Goal: Ask a question

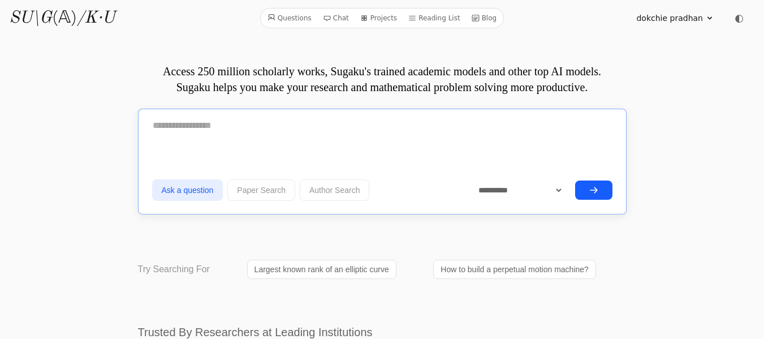
click at [164, 129] on textarea at bounding box center [382, 125] width 460 height 28
paste textarea "**********"
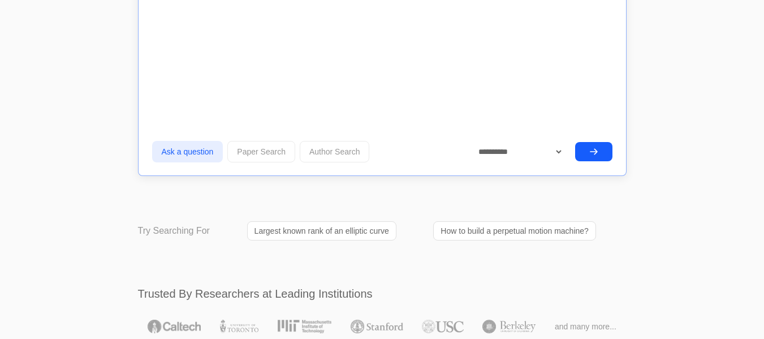
scroll to position [10911, 0]
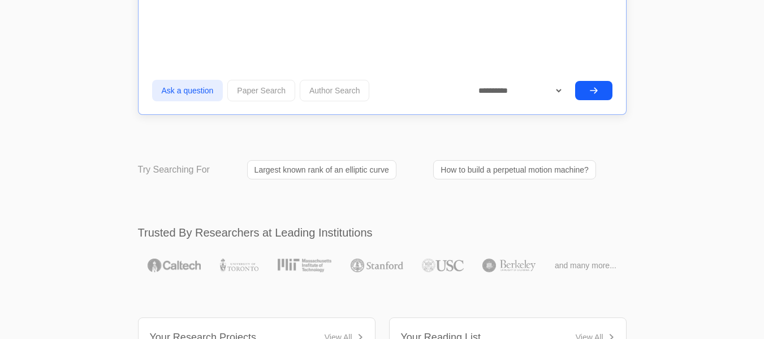
type textarea "**********"
click at [582, 89] on button "submit" at bounding box center [593, 90] width 37 height 19
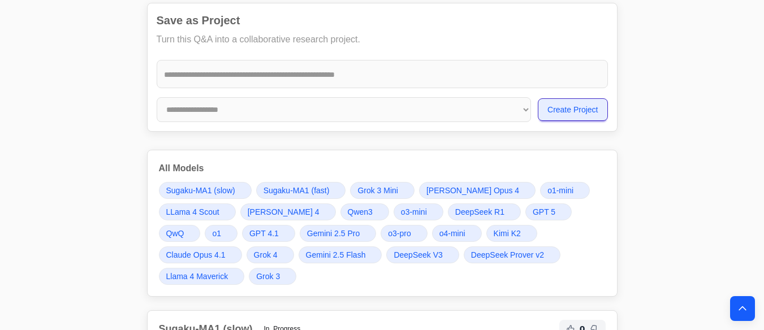
scroll to position [9845, 0]
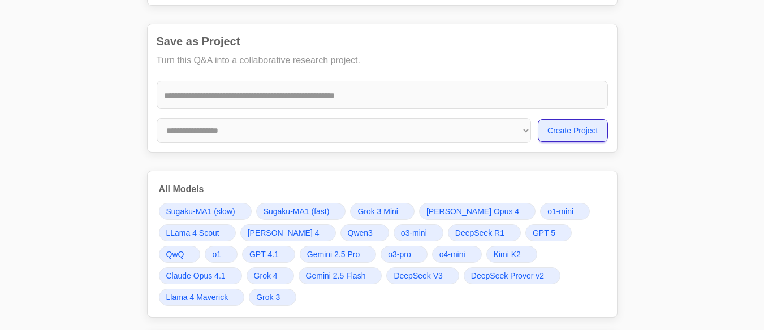
scroll to position [9800, 0]
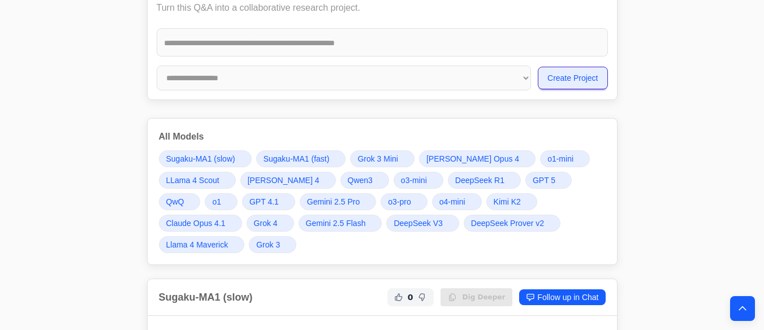
scroll to position [9849, 0]
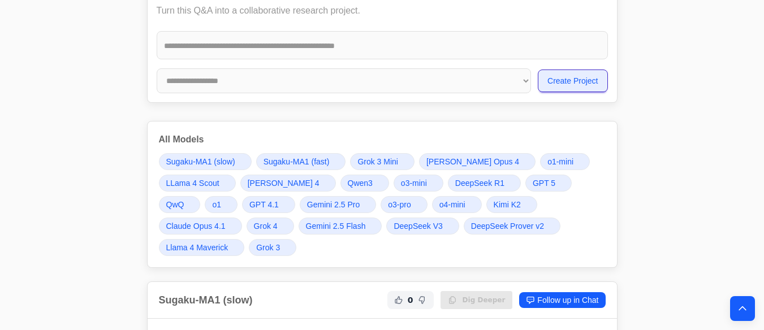
drag, startPoint x: 319, startPoint y: 158, endPoint x: 153, endPoint y: 197, distance: 170.6
copy div "1) Math Correctness — PASS/FAIL + Minimal Fix Item Verdict Reason & Minimal Fix…"
click at [739, 309] on icon "Back to top" at bounding box center [742, 308] width 11 height 11
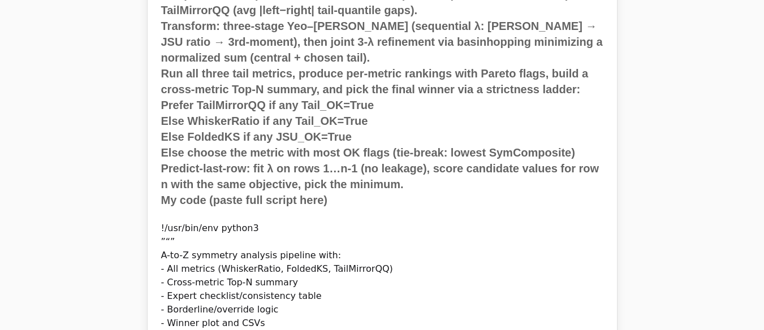
scroll to position [0, 0]
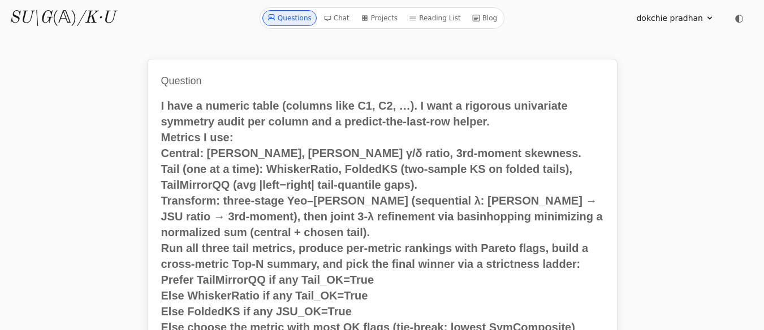
click at [294, 15] on link "Questions" at bounding box center [289, 18] width 54 height 16
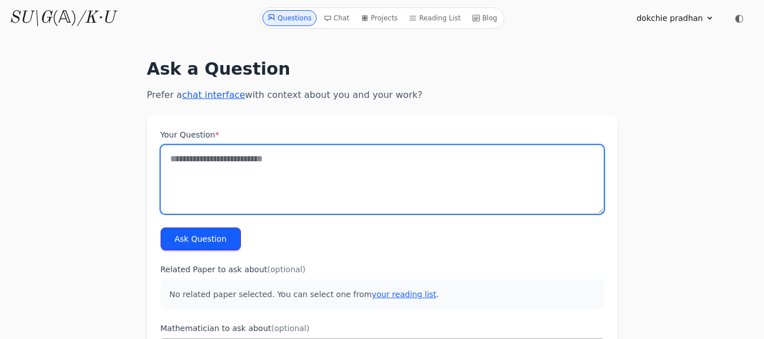
click at [179, 159] on textarea "Your Question *" at bounding box center [382, 179] width 443 height 69
paste textarea "**********"
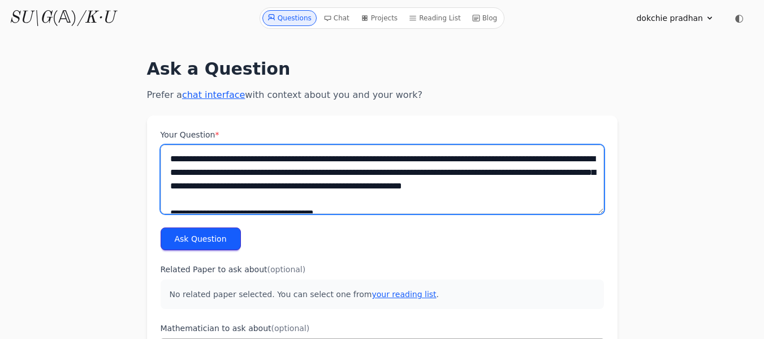
scroll to position [12066, 0]
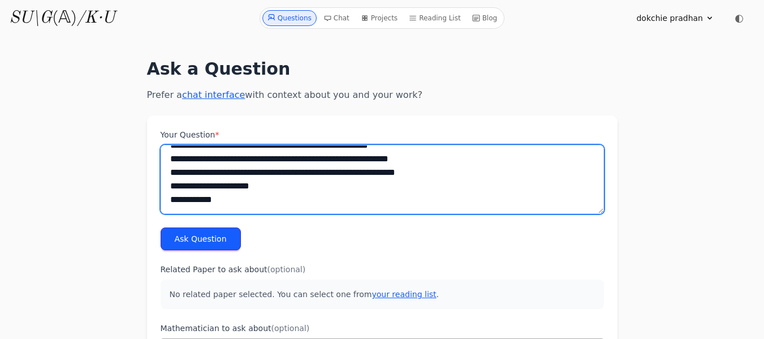
type textarea "**********"
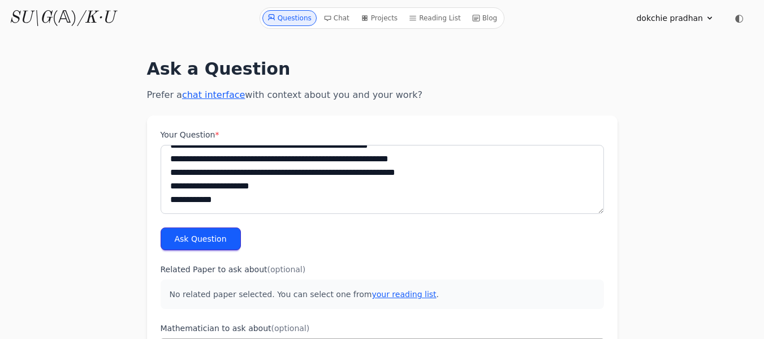
click at [211, 242] on button "Ask Question" at bounding box center [201, 238] width 80 height 23
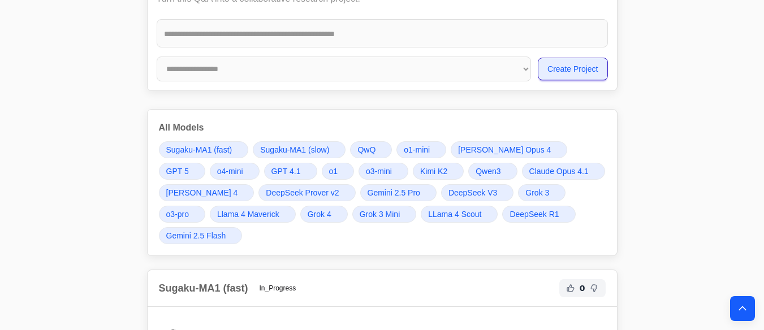
scroll to position [10876, 0]
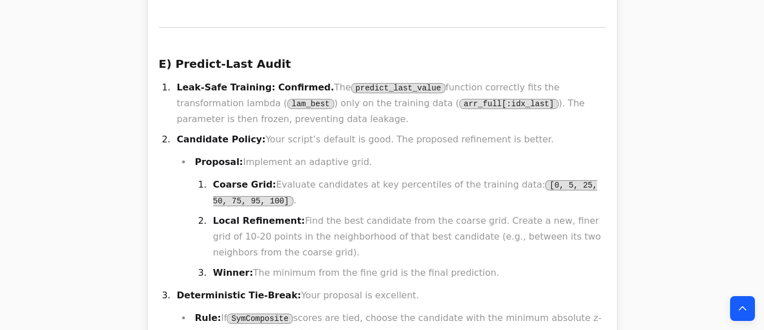
scroll to position [14550, 0]
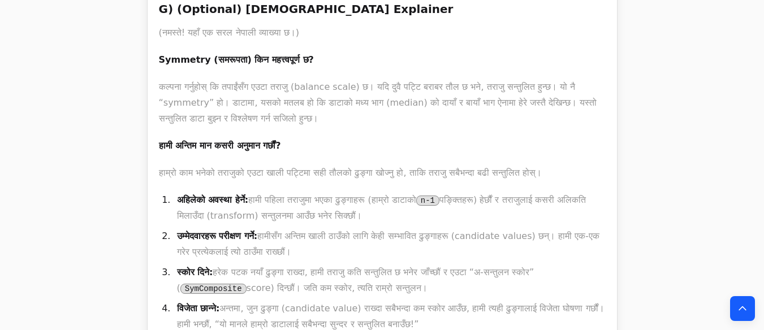
drag, startPoint x: 159, startPoint y: 169, endPoint x: 199, endPoint y: 339, distance: 174.1
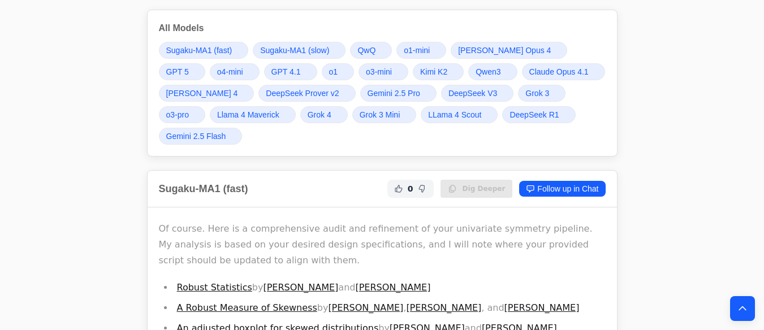
scroll to position [10984, 0]
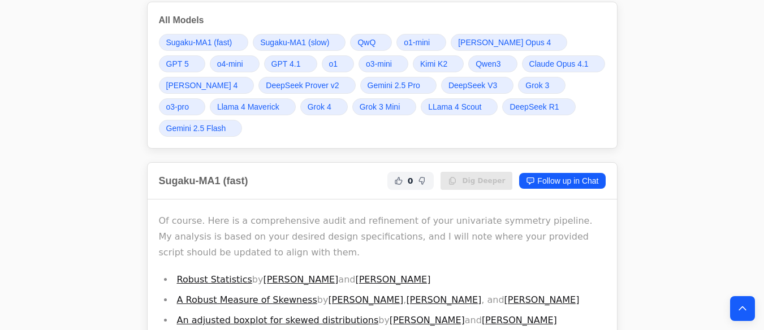
drag, startPoint x: 296, startPoint y: 131, endPoint x: 161, endPoint y: 171, distance: 141.1
copy div "F) Human Summary — Key Verdicts & Top 5 Fixes Your proposed pipeline design is …"
click at [745, 311] on icon "Back to top" at bounding box center [742, 308] width 11 height 11
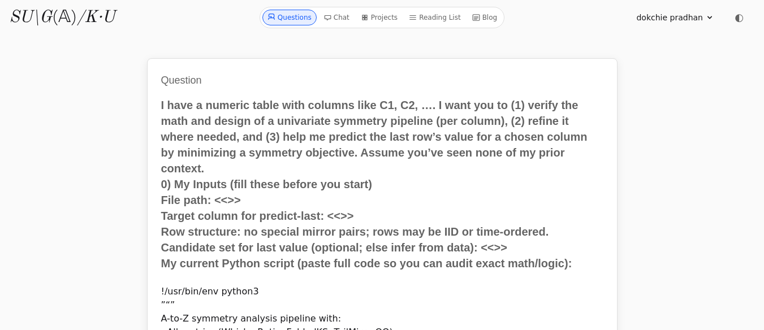
scroll to position [0, 0]
click at [297, 17] on link "Questions" at bounding box center [289, 18] width 54 height 16
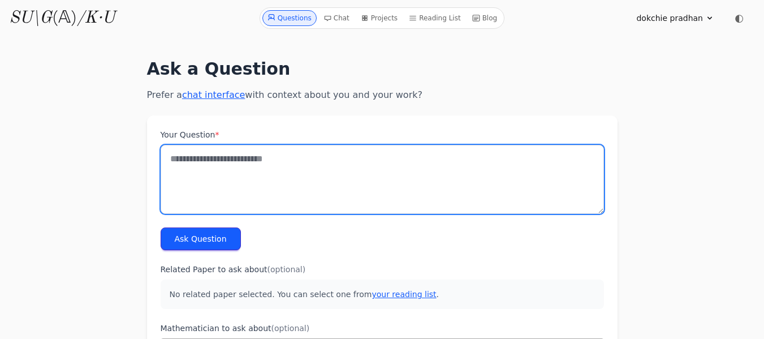
click at [190, 153] on textarea "Your Question *" at bounding box center [382, 179] width 443 height 69
paste textarea "**********"
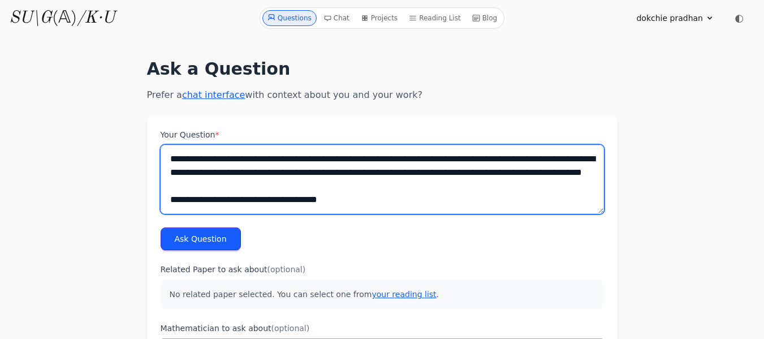
scroll to position [11863, 0]
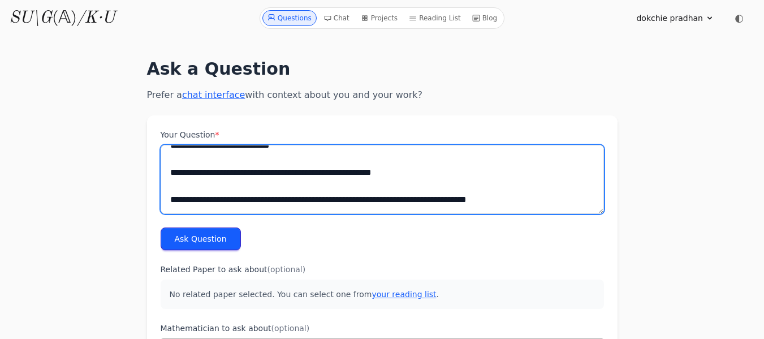
type textarea "**********"
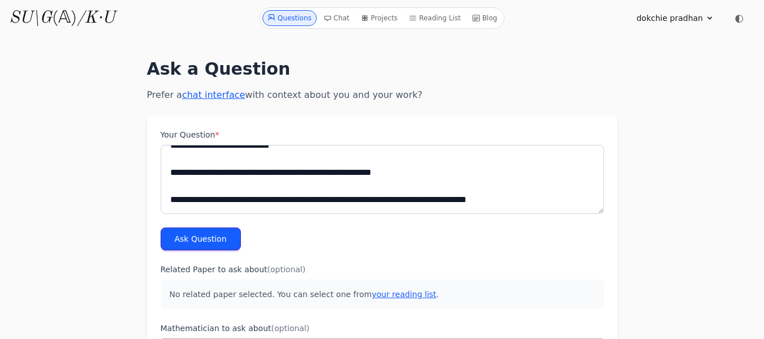
click at [199, 231] on button "Ask Question" at bounding box center [201, 238] width 80 height 23
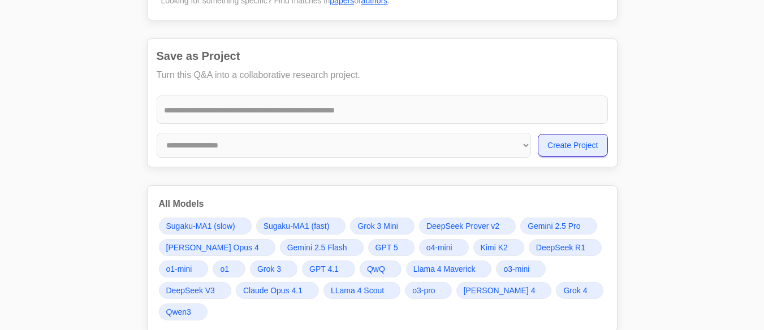
scroll to position [10776, 0]
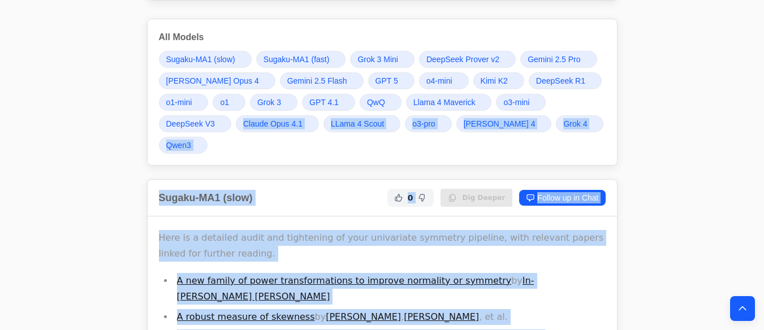
scroll to position [10745, 0]
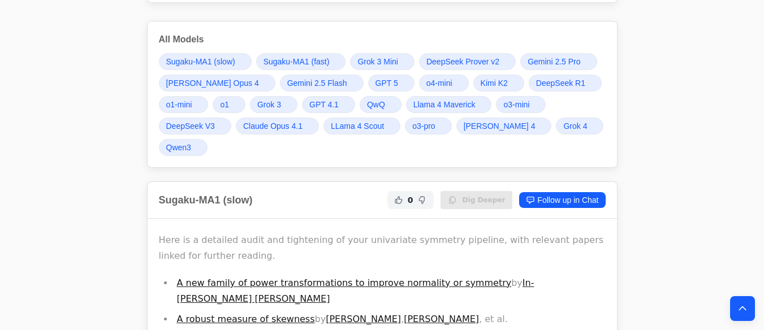
drag, startPoint x: 439, startPoint y: 189, endPoint x: 155, endPoint y: 304, distance: 305.6
copy div "A) Math correctness — PASS/FAIL/MIXED + minimal fix Item Status 1-Line Reason &…"
click at [743, 312] on icon "Back to top" at bounding box center [742, 308] width 11 height 11
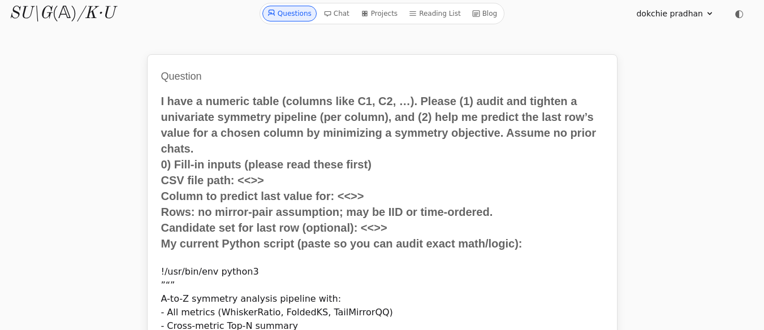
scroll to position [0, 0]
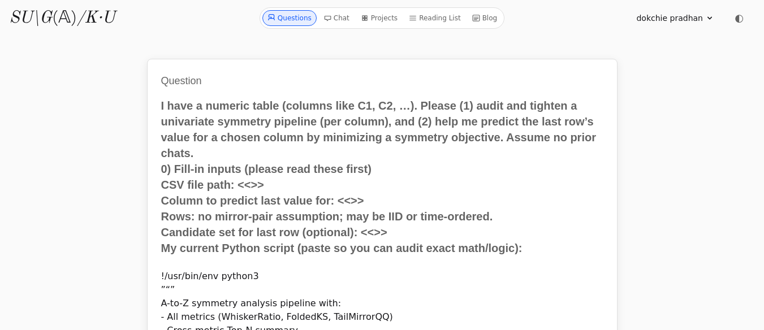
click at [285, 14] on link "Questions" at bounding box center [289, 18] width 54 height 16
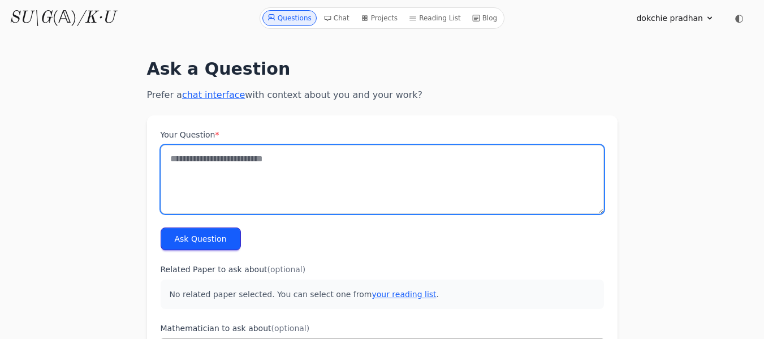
click at [173, 159] on textarea "Your Question *" at bounding box center [382, 179] width 443 height 69
paste textarea "**********"
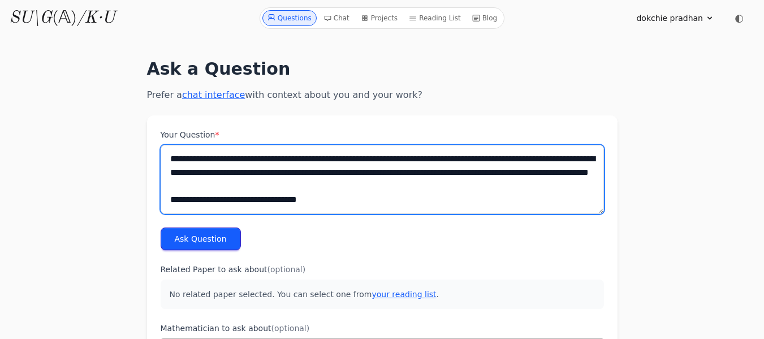
scroll to position [13681, 0]
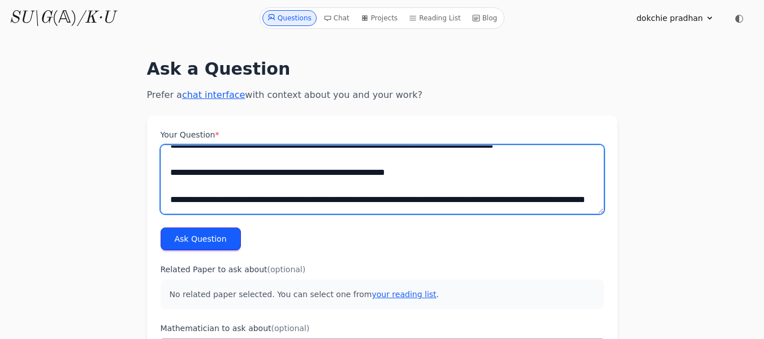
type textarea "**********"
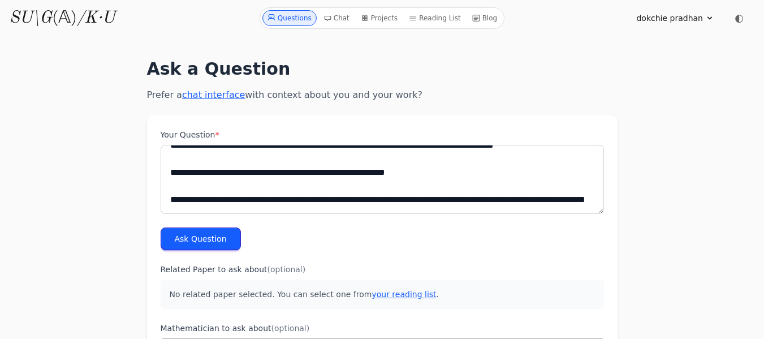
click at [193, 244] on button "Ask Question" at bounding box center [201, 238] width 80 height 23
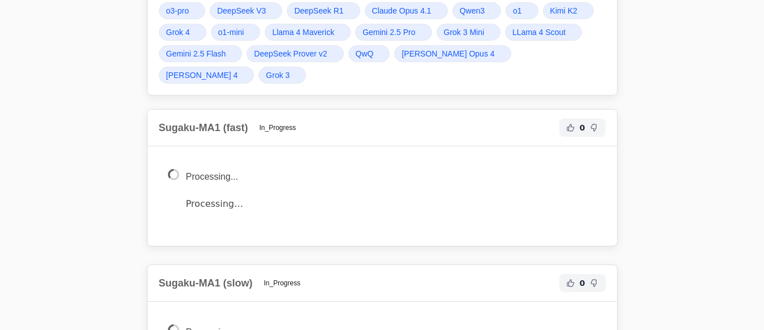
scroll to position [12715, 0]
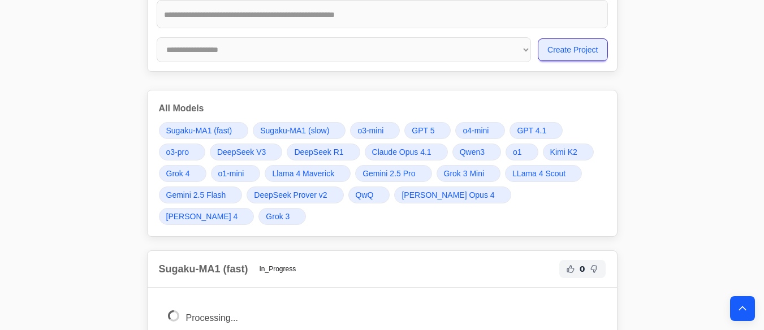
scroll to position [12602, 0]
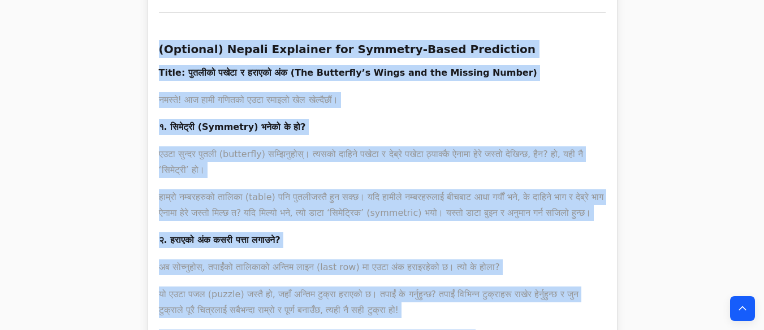
scroll to position [15386, 0]
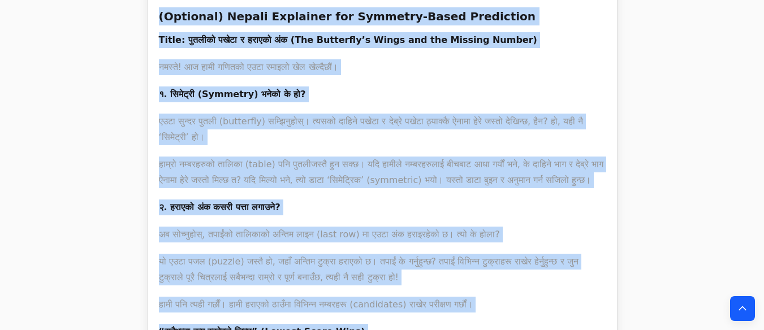
drag, startPoint x: 158, startPoint y: 166, endPoint x: 337, endPoint y: 140, distance: 181.6
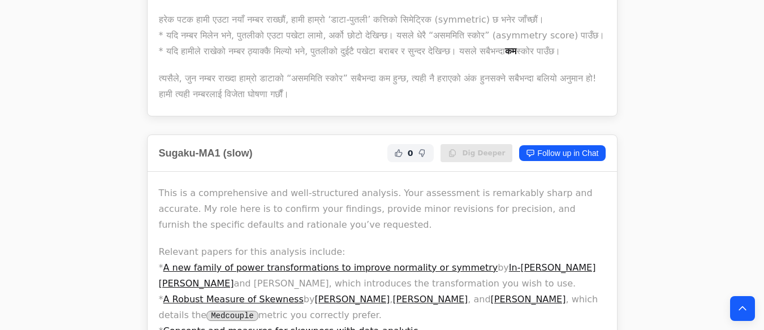
scroll to position [15748, 0]
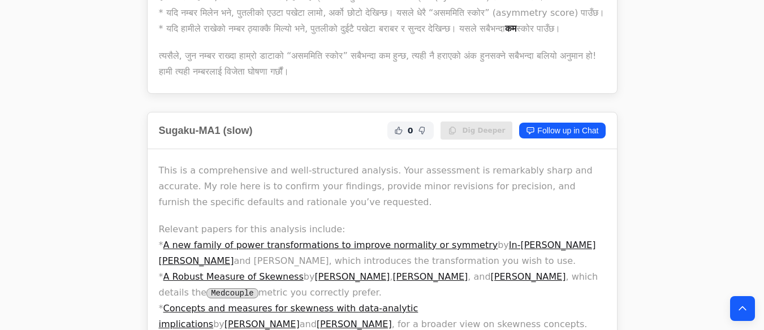
drag, startPoint x: 155, startPoint y: 103, endPoint x: 162, endPoint y: 128, distance: 25.1
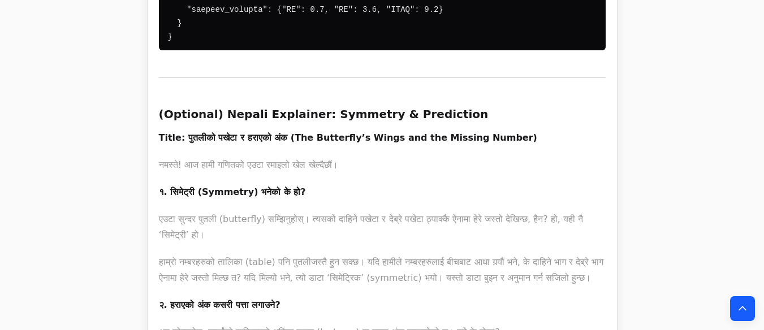
scroll to position [17926, 0]
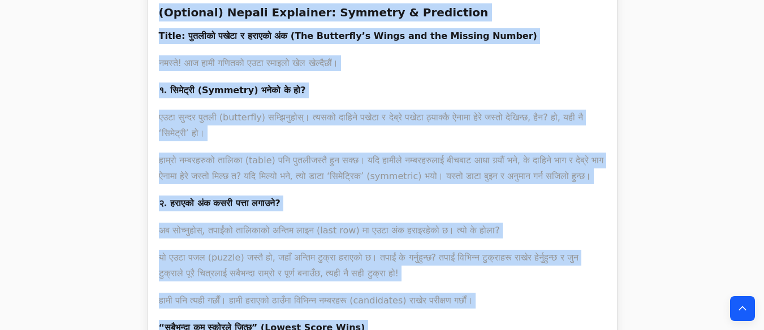
drag, startPoint x: 155, startPoint y: 137, endPoint x: 358, endPoint y: 53, distance: 219.7
copy div "A) Math Correctness — Revised Assessment Your assessment is excellent. I confir…"
click at [743, 305] on icon "Back to top" at bounding box center [742, 308] width 11 height 11
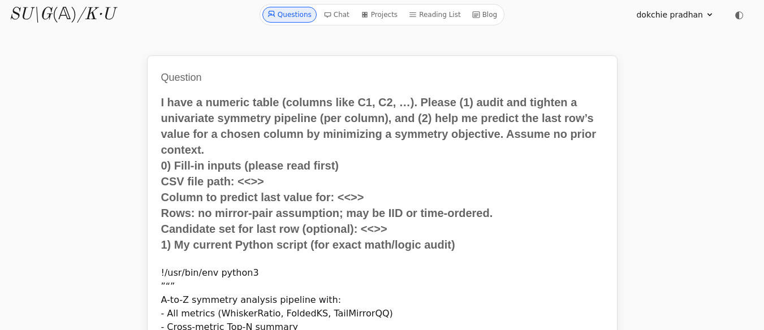
scroll to position [0, 0]
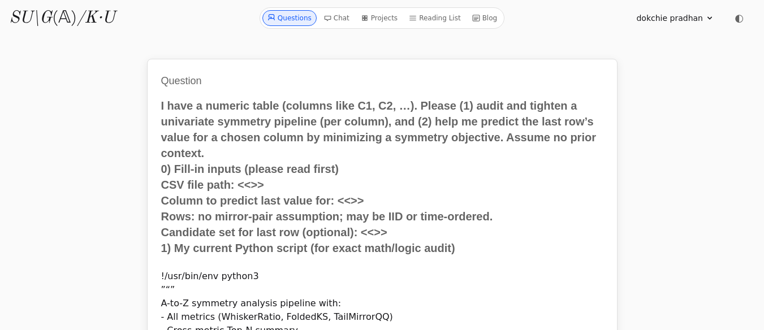
click at [300, 14] on link "Questions" at bounding box center [289, 18] width 54 height 16
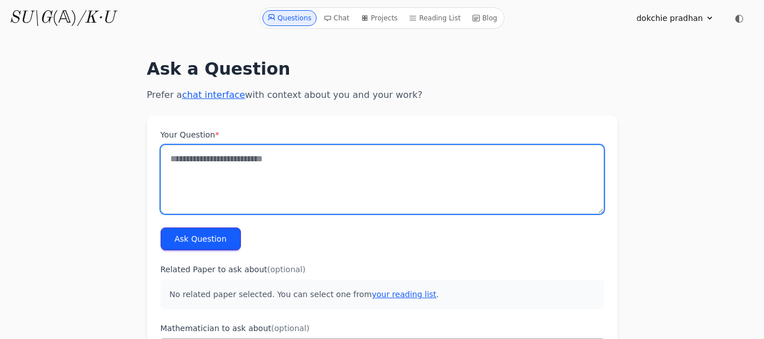
click at [183, 162] on textarea "Your Question *" at bounding box center [382, 179] width 443 height 69
paste textarea "**********"
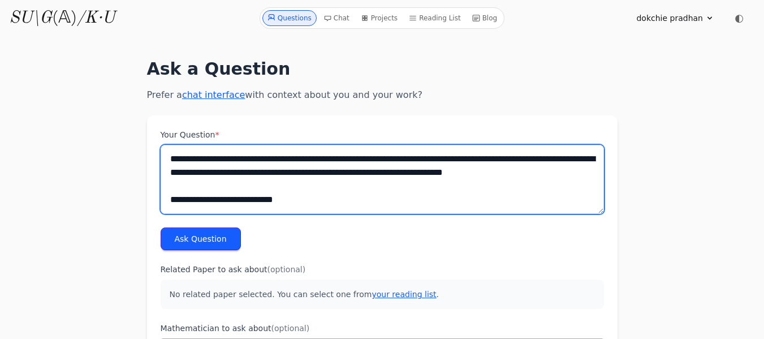
scroll to position [11402, 0]
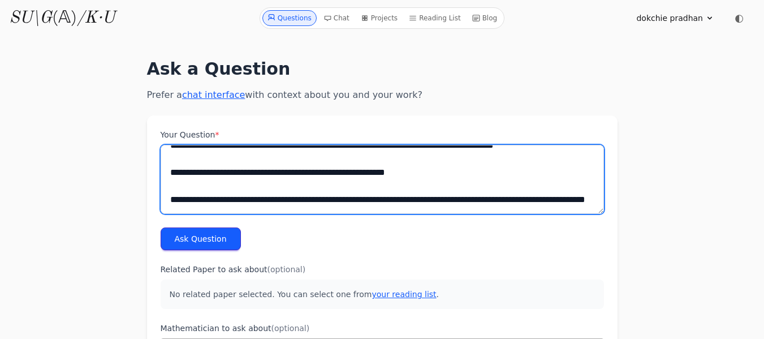
type textarea "**********"
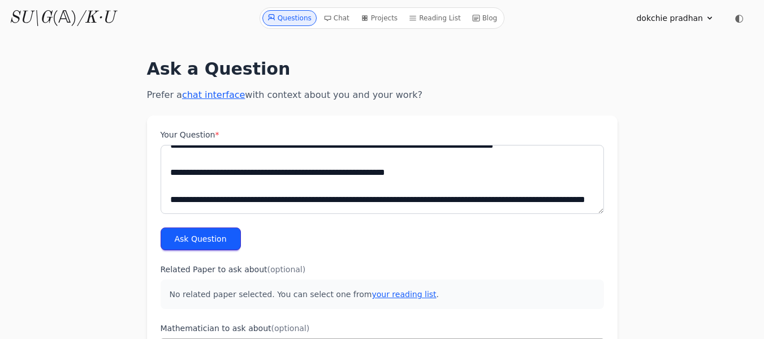
click at [212, 244] on button "Ask Question" at bounding box center [201, 238] width 80 height 23
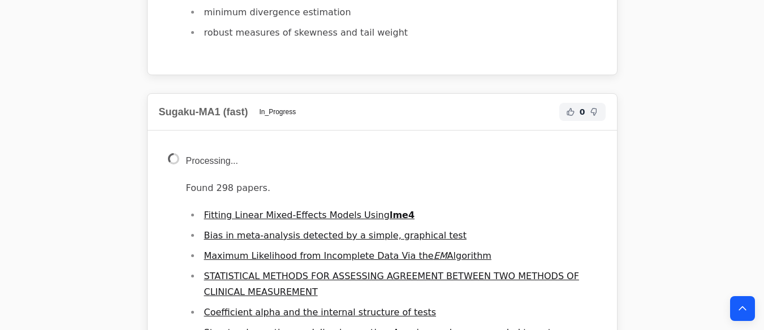
scroll to position [10899, 0]
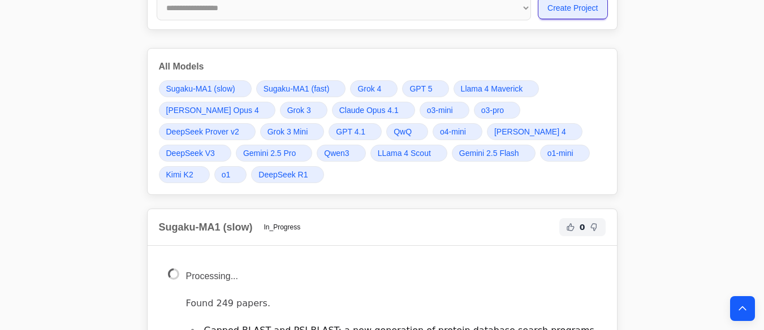
scroll to position [10424, 0]
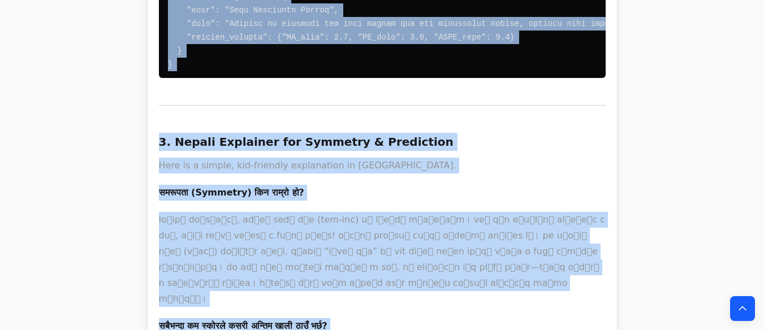
scroll to position [12168, 0]
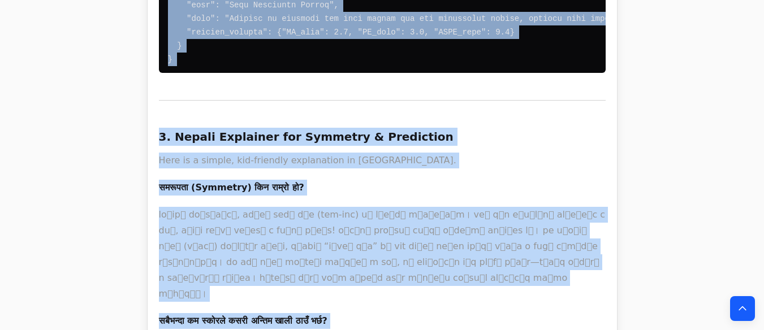
drag, startPoint x: 161, startPoint y: 111, endPoint x: 295, endPoint y: 181, distance: 151.7
copy div "Your analysis correctly identifies the most critical discrepancies between your…"
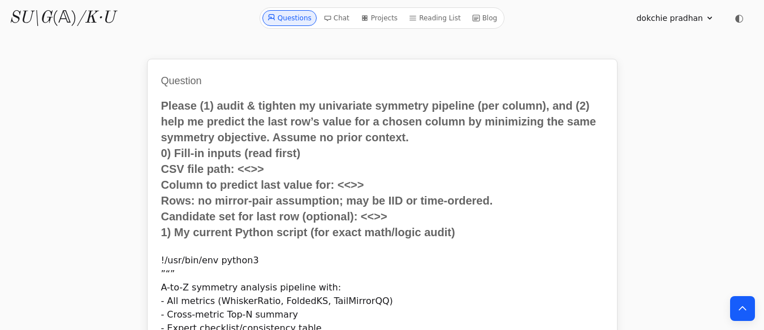
scroll to position [12168, 0]
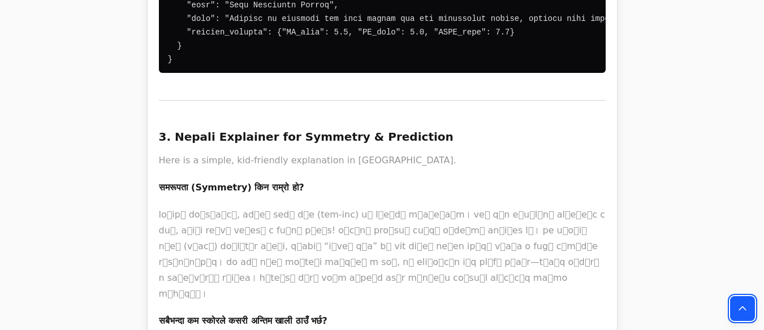
click at [750, 311] on button "Back to top" at bounding box center [742, 308] width 25 height 25
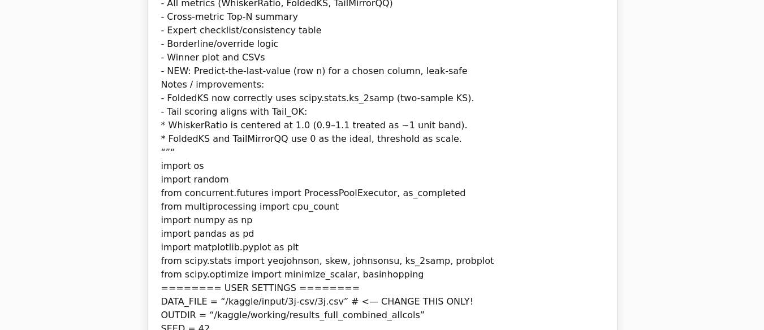
scroll to position [0, 0]
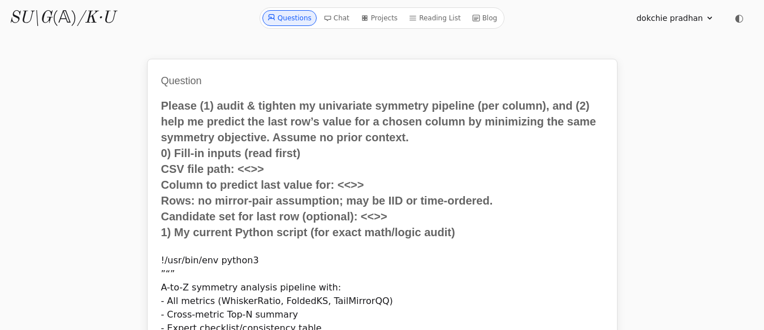
click at [302, 18] on link "Questions" at bounding box center [289, 18] width 54 height 16
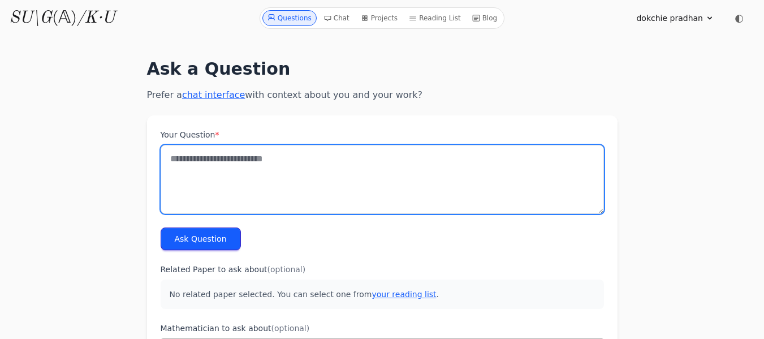
click at [179, 165] on textarea "Your Question *" at bounding box center [382, 179] width 443 height 69
paste textarea "**********"
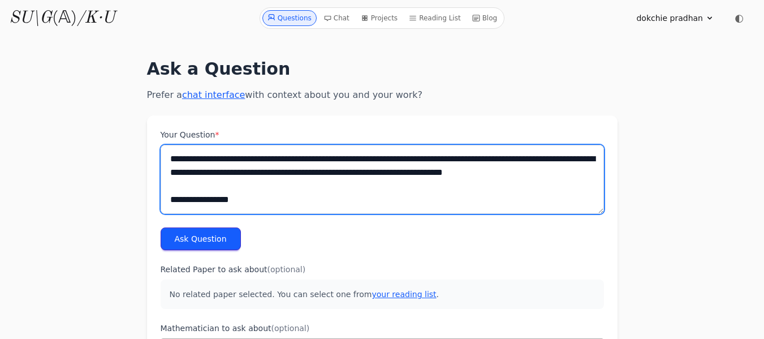
scroll to position [12039, 0]
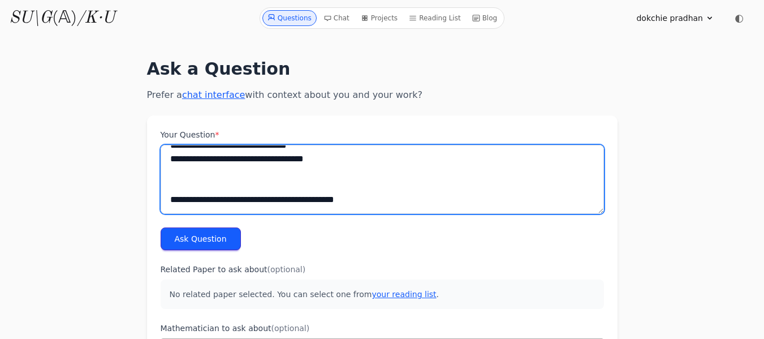
type textarea "**********"
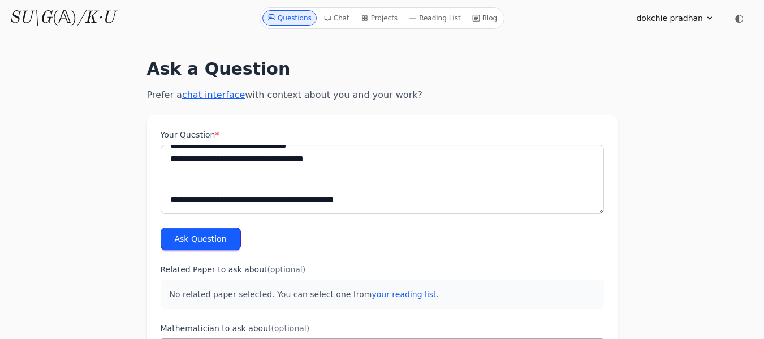
click at [215, 237] on button "Ask Question" at bounding box center [201, 238] width 80 height 23
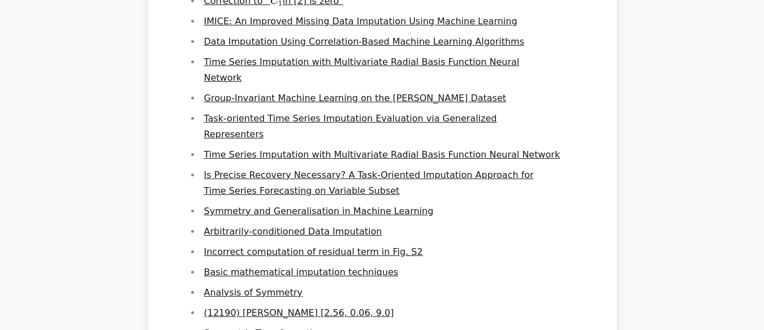
scroll to position [13195, 0]
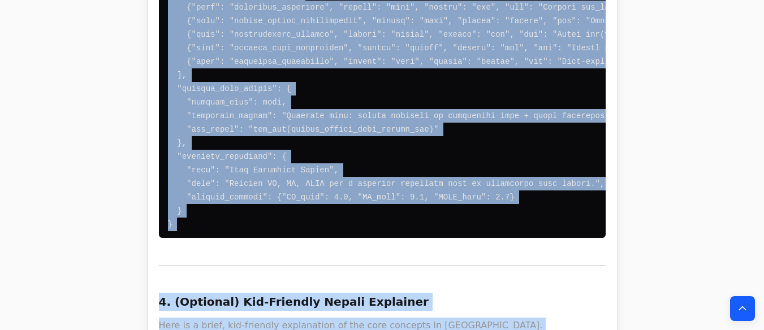
scroll to position [15380, 0]
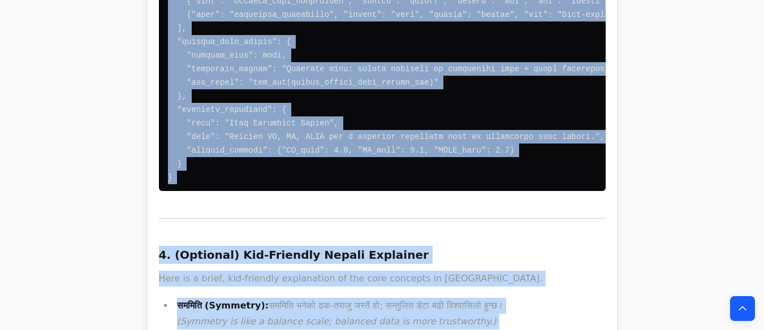
drag, startPoint x: 154, startPoint y: 198, endPoint x: 493, endPoint y: 185, distance: 338.9
copy div "Your assessment is confirmed as correct . You have correctly identified the dis…"
click at [739, 304] on icon "Back to top" at bounding box center [742, 308] width 11 height 11
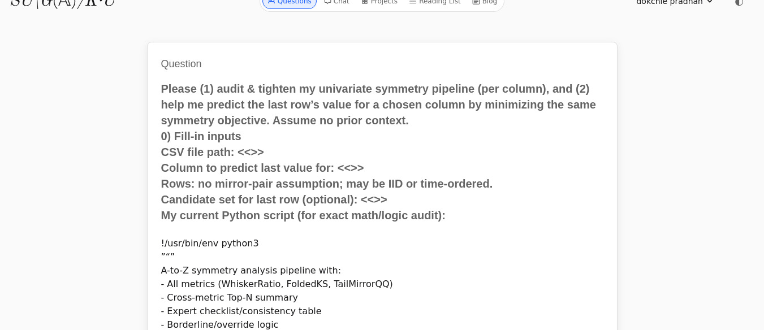
scroll to position [0, 0]
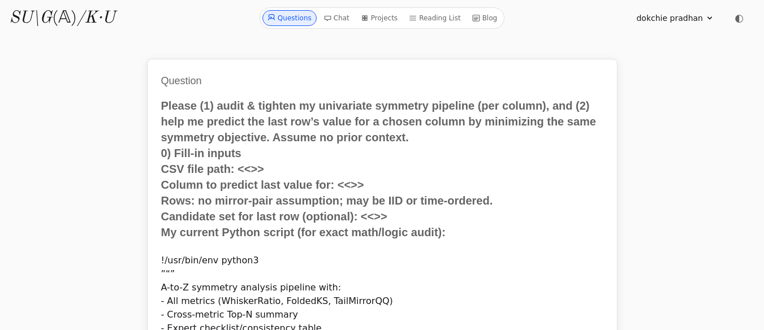
click at [300, 16] on link "Questions" at bounding box center [289, 18] width 54 height 16
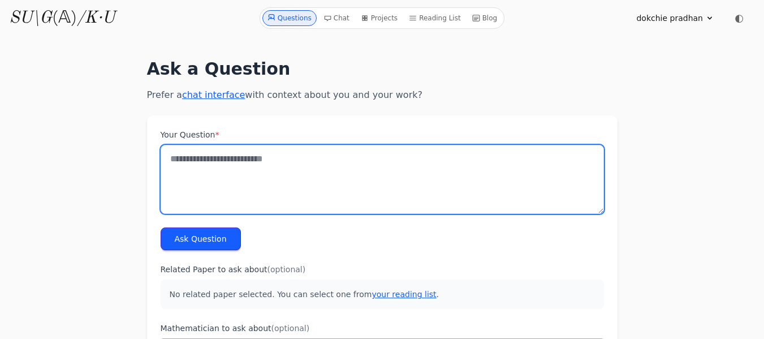
click at [189, 156] on textarea "Your Question *" at bounding box center [382, 179] width 443 height 69
paste textarea "**********"
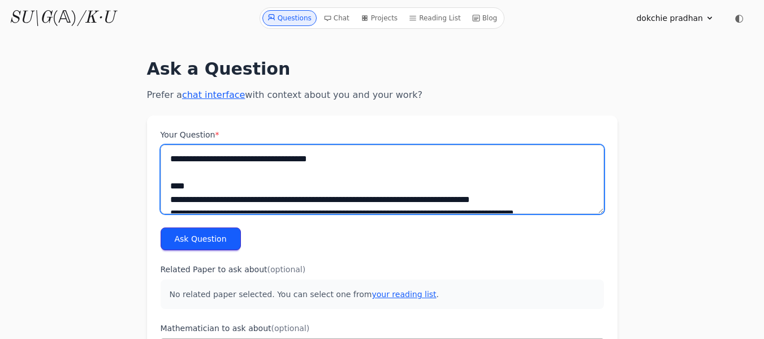
scroll to position [9706, 0]
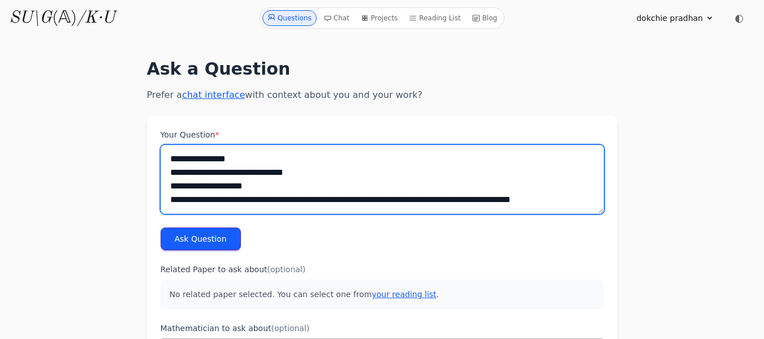
type textarea "**********"
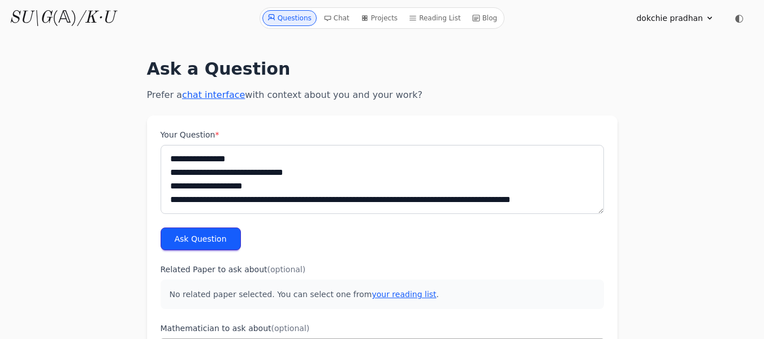
click at [192, 241] on button "Ask Question" at bounding box center [201, 238] width 80 height 23
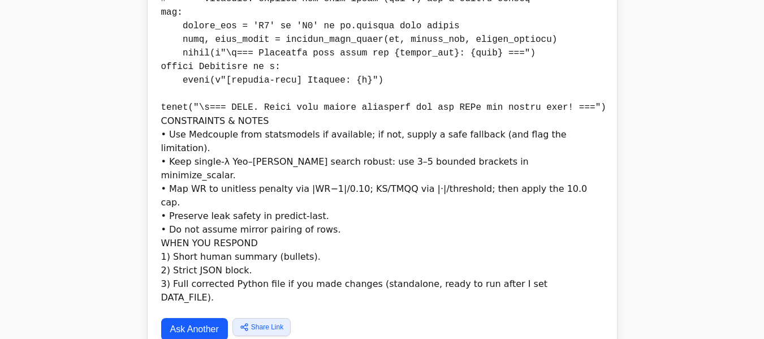
scroll to position [9325, 0]
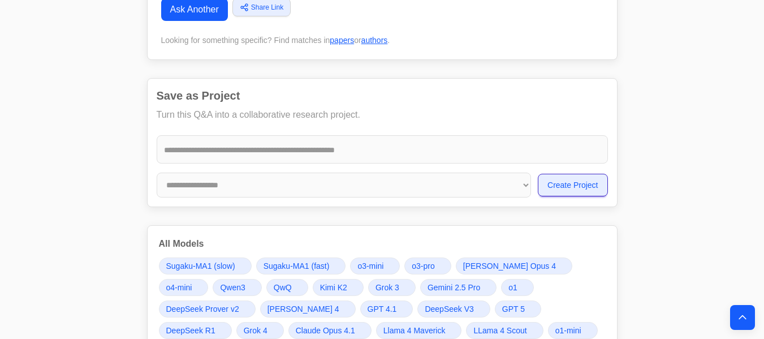
scroll to position [9754, 0]
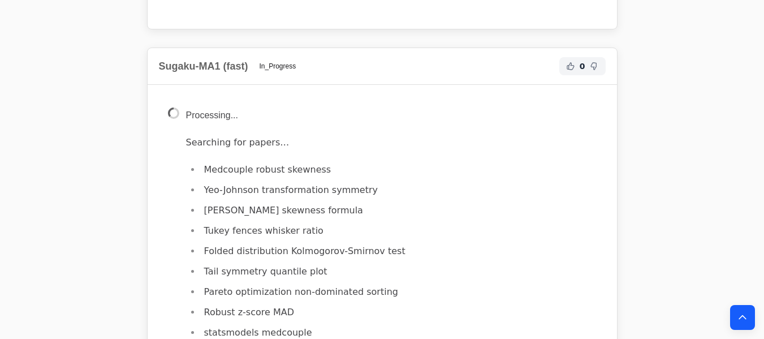
scroll to position [17036, 0]
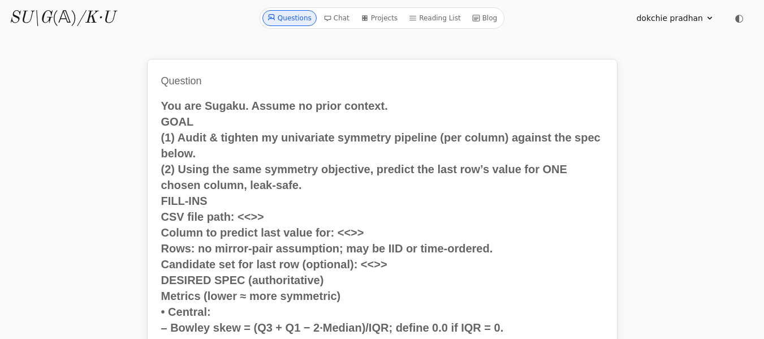
scroll to position [16696, 0]
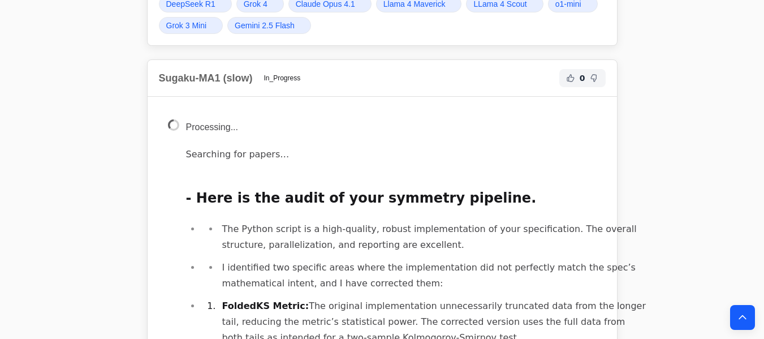
scroll to position [9890, 0]
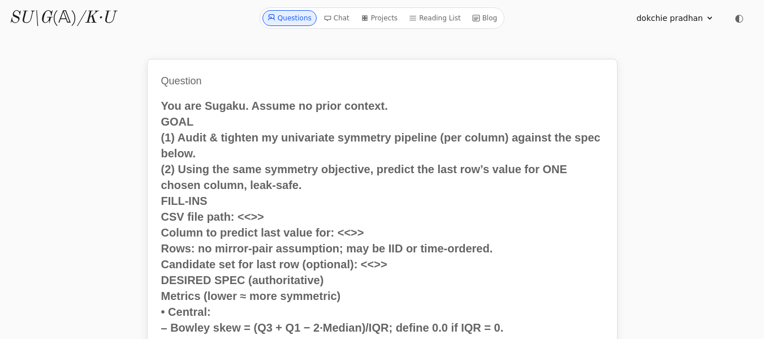
scroll to position [9800, 0]
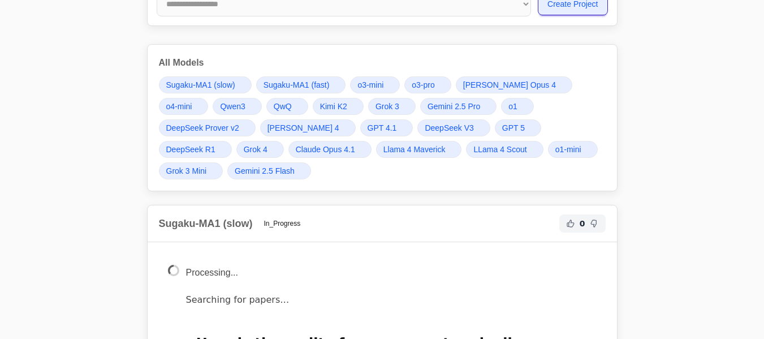
scroll to position [9800, 0]
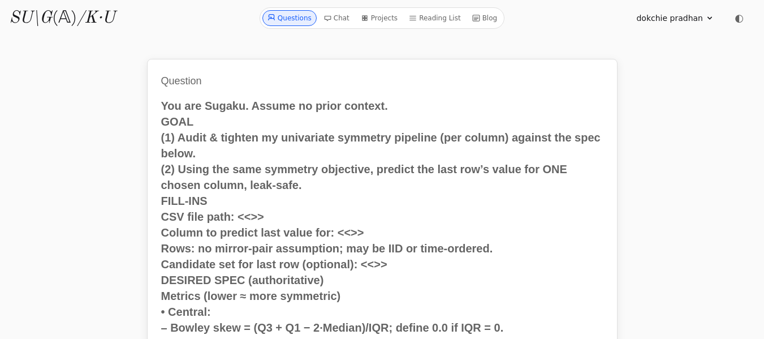
scroll to position [9800, 0]
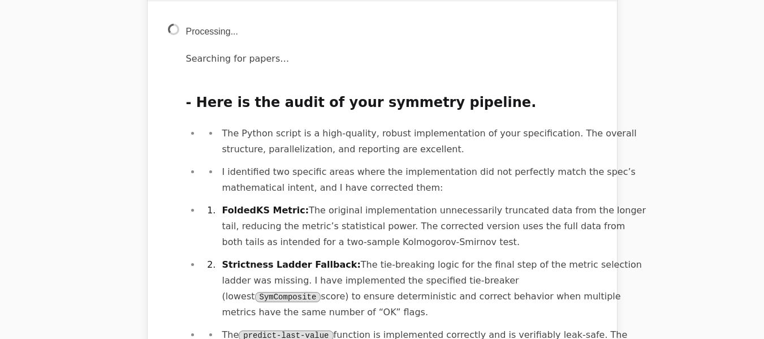
scroll to position [9845, 0]
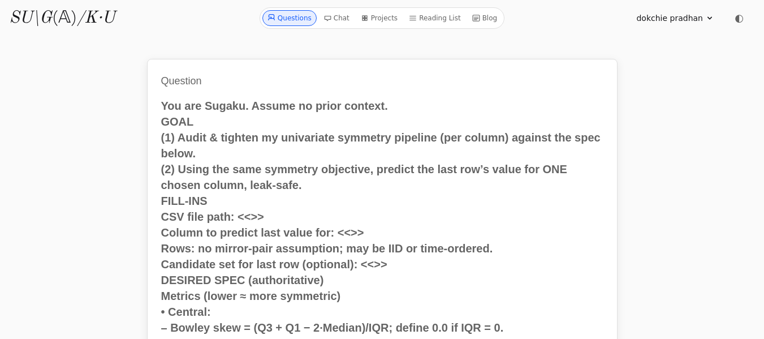
scroll to position [9845, 0]
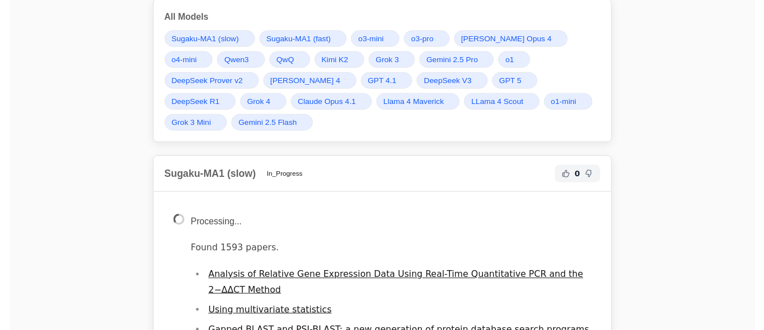
scroll to position [9845, 0]
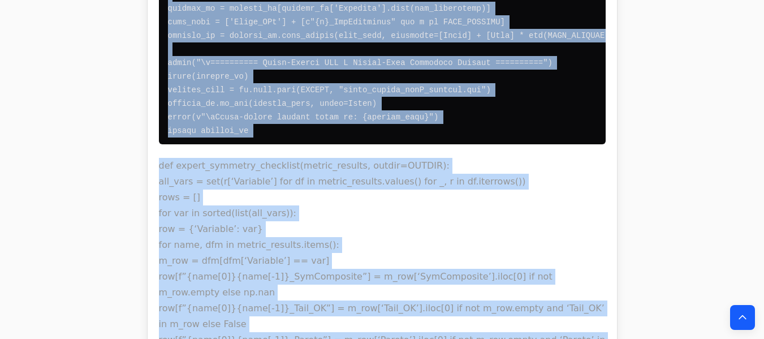
scroll to position [18375, 0]
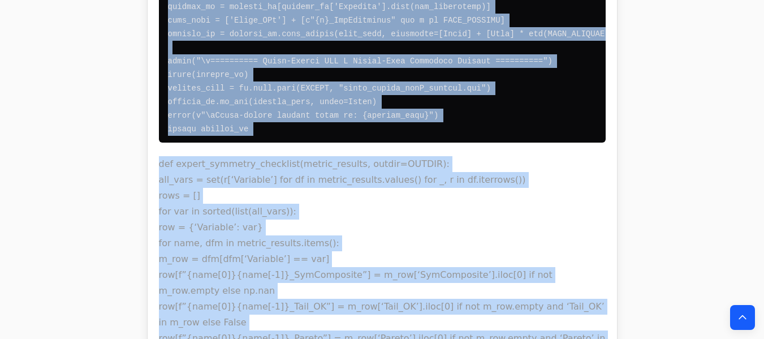
drag, startPoint x: 159, startPoint y: 114, endPoint x: 412, endPoint y: 190, distance: 263.4
copy div "An audit of your univariate symmetry pipeline reveals a high degree of correctn…"
